Goal: Task Accomplishment & Management: Manage account settings

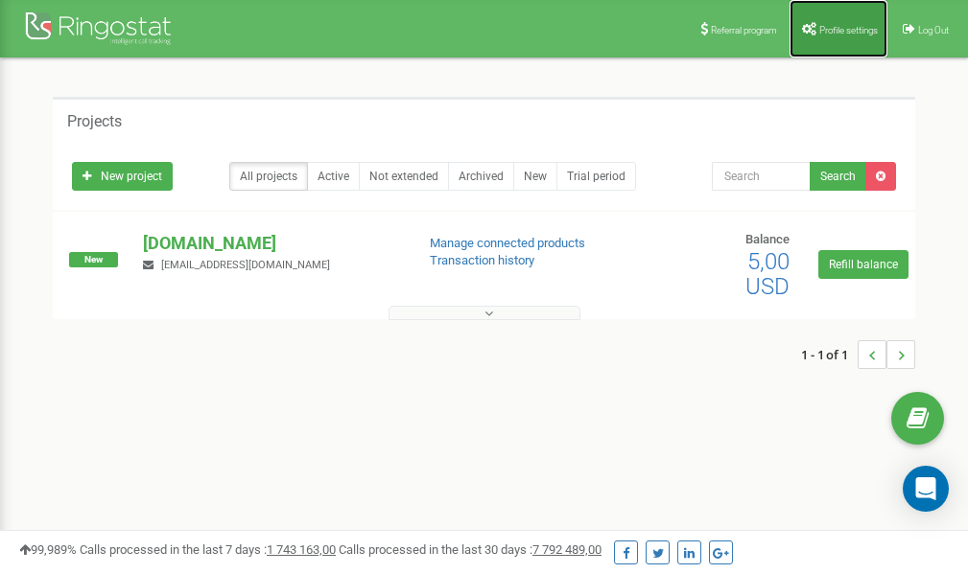
click at [846, 25] on span "Profile settings" at bounding box center [848, 30] width 58 height 11
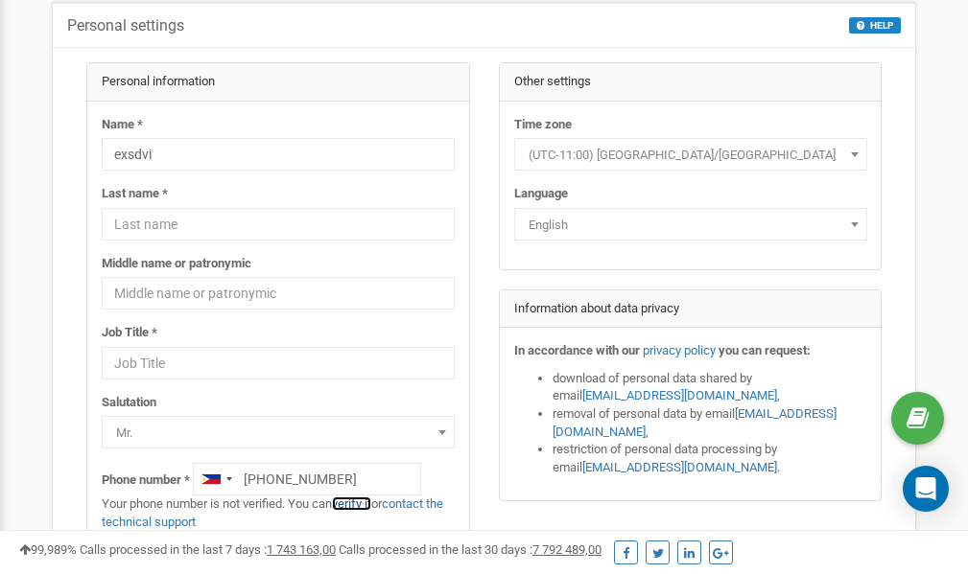
click at [359, 503] on link "verify it" at bounding box center [351, 504] width 39 height 14
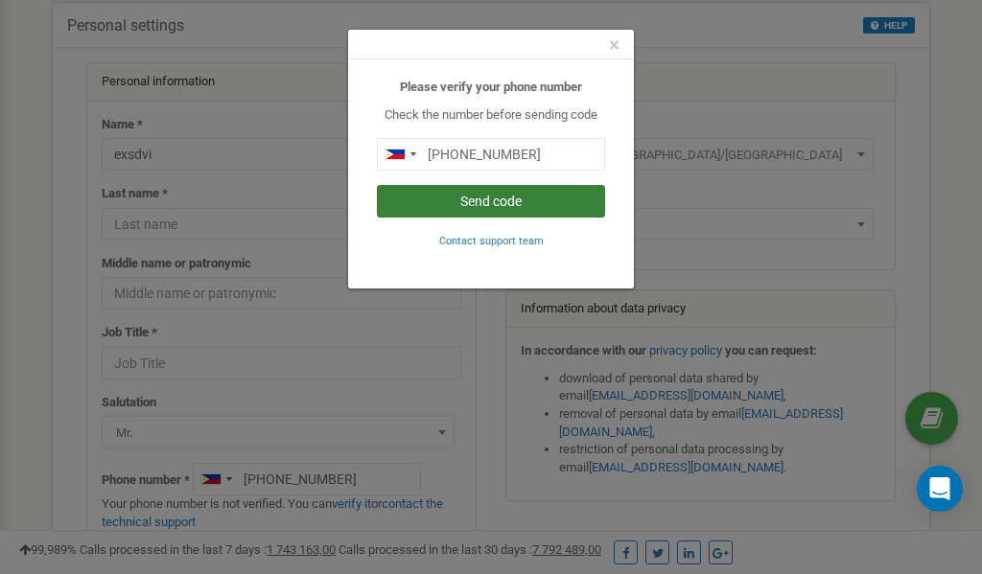
click at [482, 199] on button "Send code" at bounding box center [491, 201] width 228 height 33
